Goal: Task Accomplishment & Management: Use online tool/utility

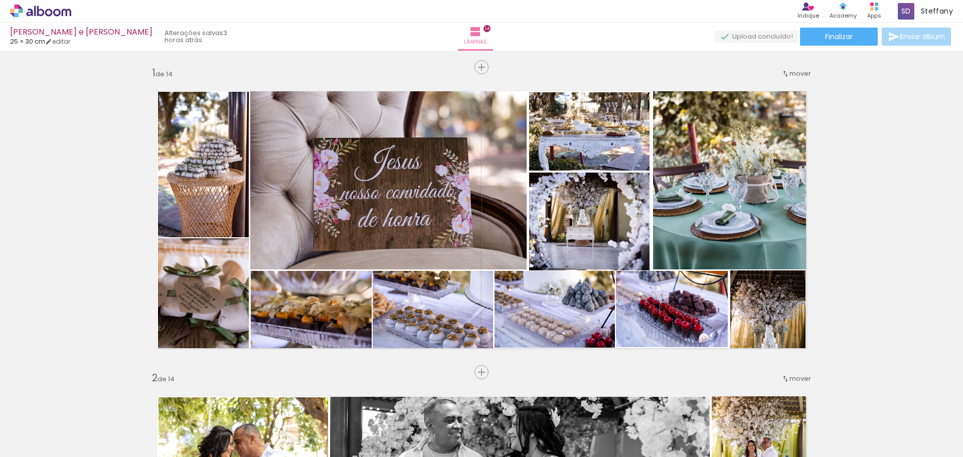
scroll to position [2133, 0]
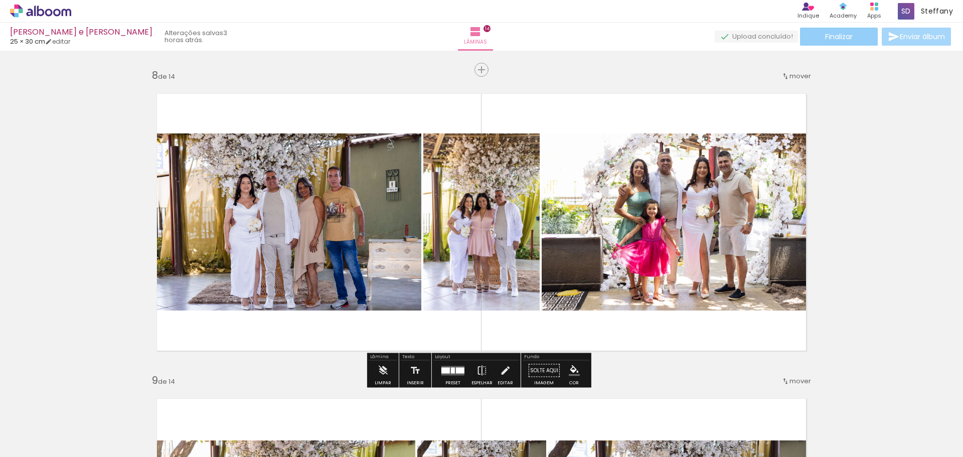
click at [837, 33] on span "Finalizar" at bounding box center [839, 36] width 28 height 7
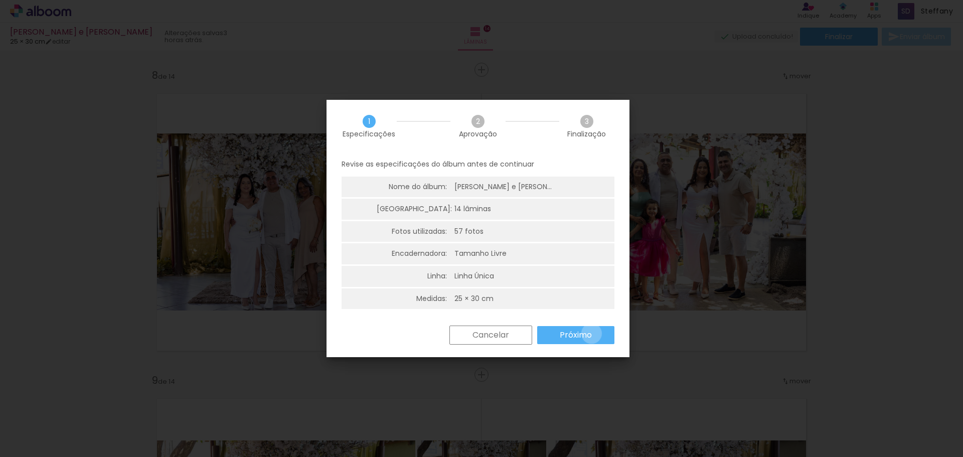
click at [0, 0] on slot "Próximo" at bounding box center [0, 0] width 0 height 0
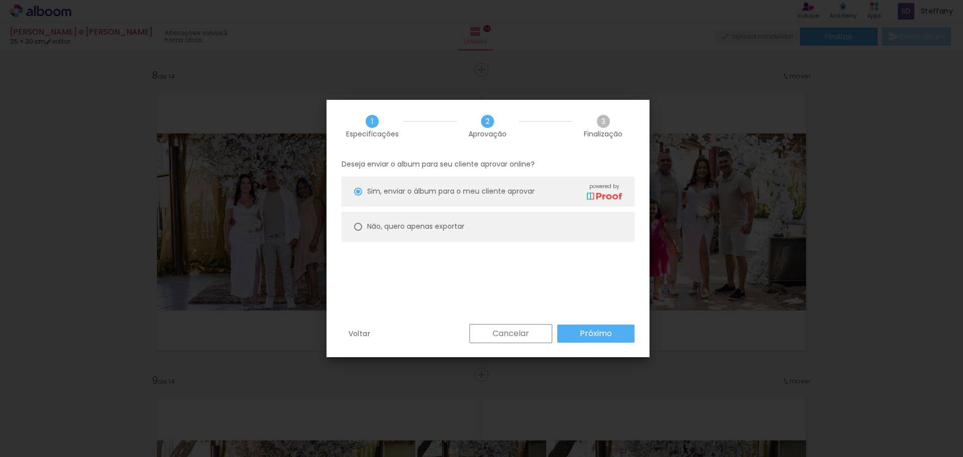
click at [0, 0] on slot "Não, quero apenas exportar" at bounding box center [0, 0] width 0 height 0
type paper-radio-button "on"
click at [0, 0] on slot "Próximo" at bounding box center [0, 0] width 0 height 0
type input "Alta, 300 DPI"
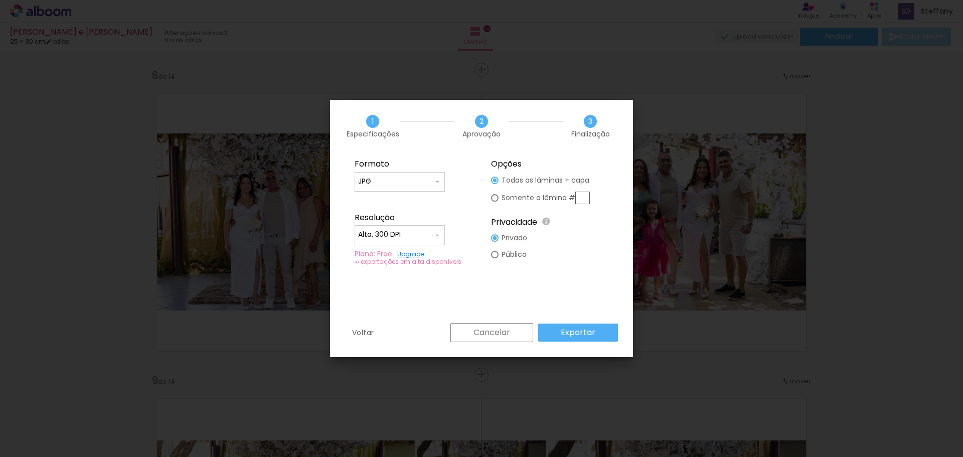
click at [0, 0] on slot "Exportar" at bounding box center [0, 0] width 0 height 0
